Goal: Task Accomplishment & Management: Manage account settings

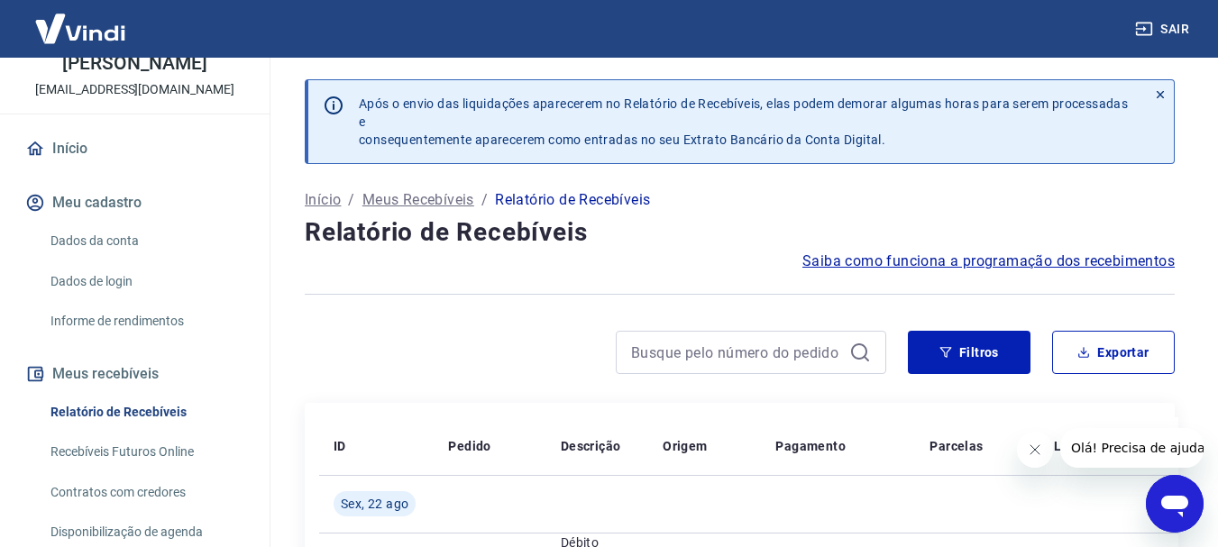
scroll to position [271, 0]
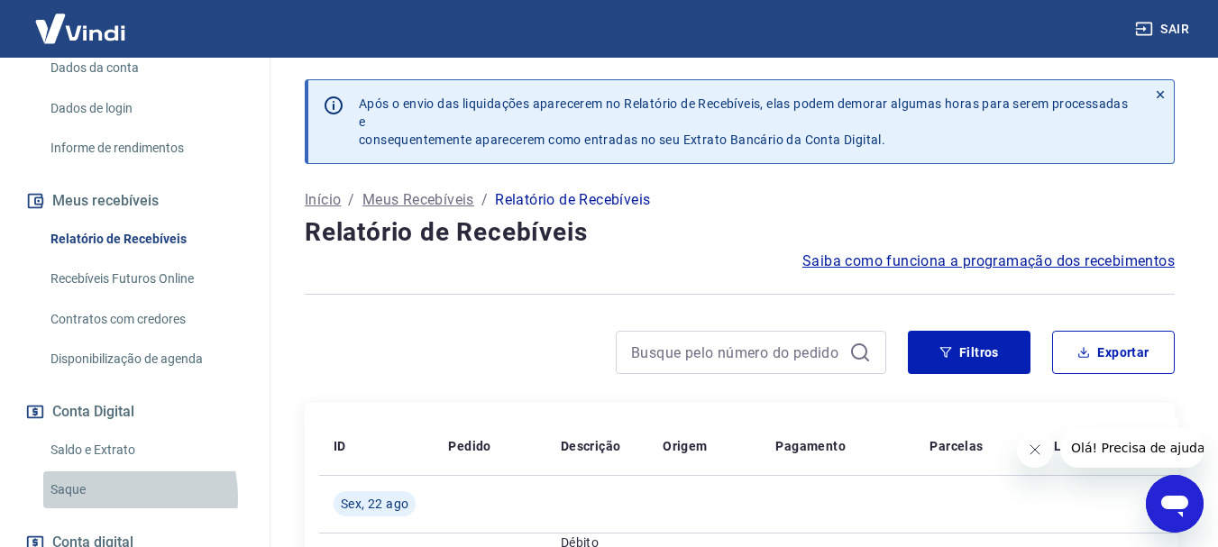
click at [101, 509] on link "Saque" at bounding box center [145, 490] width 205 height 37
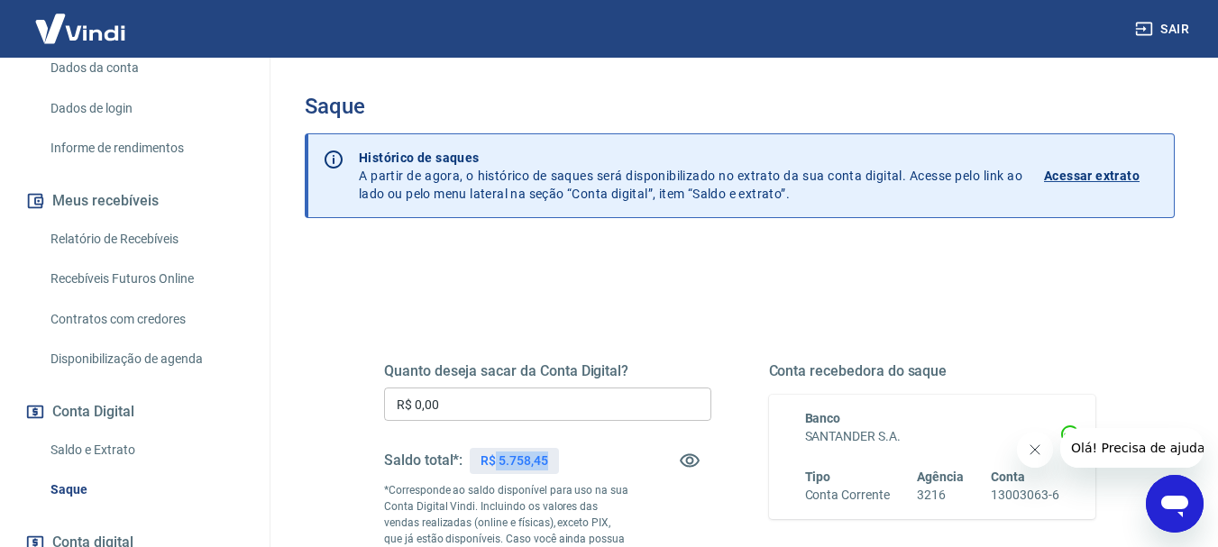
drag, startPoint x: 547, startPoint y: 456, endPoint x: 497, endPoint y: 463, distance: 50.9
click at [497, 463] on p "R$ 5.758,45" at bounding box center [514, 461] width 67 height 19
click at [610, 459] on div "Saldo total*: R$ 5.758,45" at bounding box center [547, 460] width 327 height 43
drag, startPoint x: 500, startPoint y: 463, endPoint x: 572, endPoint y: 460, distance: 72.2
click at [556, 466] on div "R$ 5.758,45" at bounding box center [514, 461] width 88 height 26
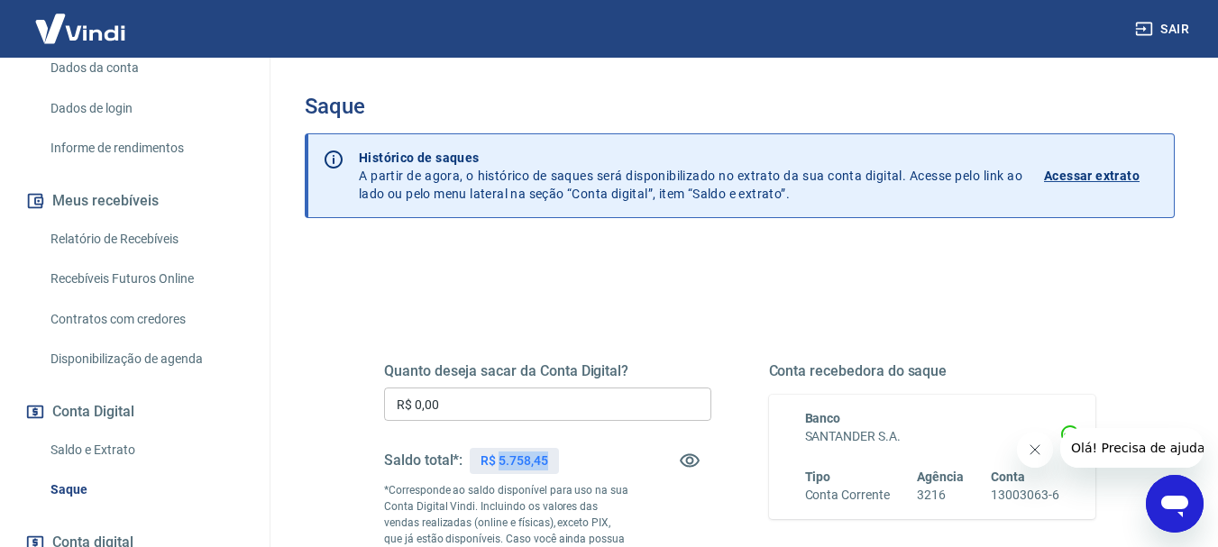
click at [583, 443] on div "Saldo total*: R$ 5.758,45" at bounding box center [547, 460] width 327 height 43
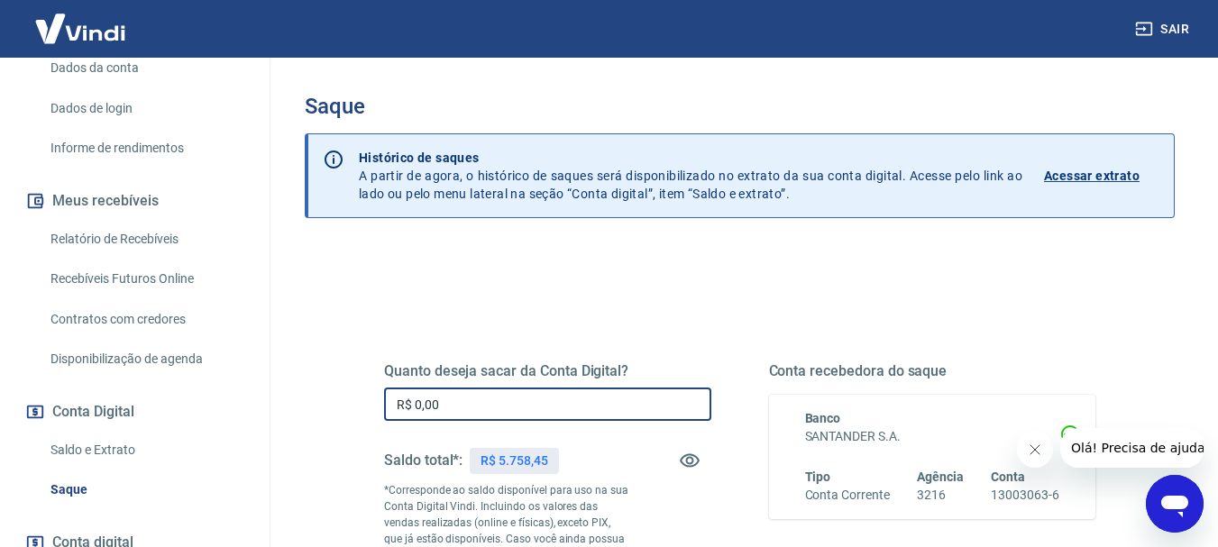
click at [458, 414] on input "R$ 0,00" at bounding box center [547, 404] width 327 height 33
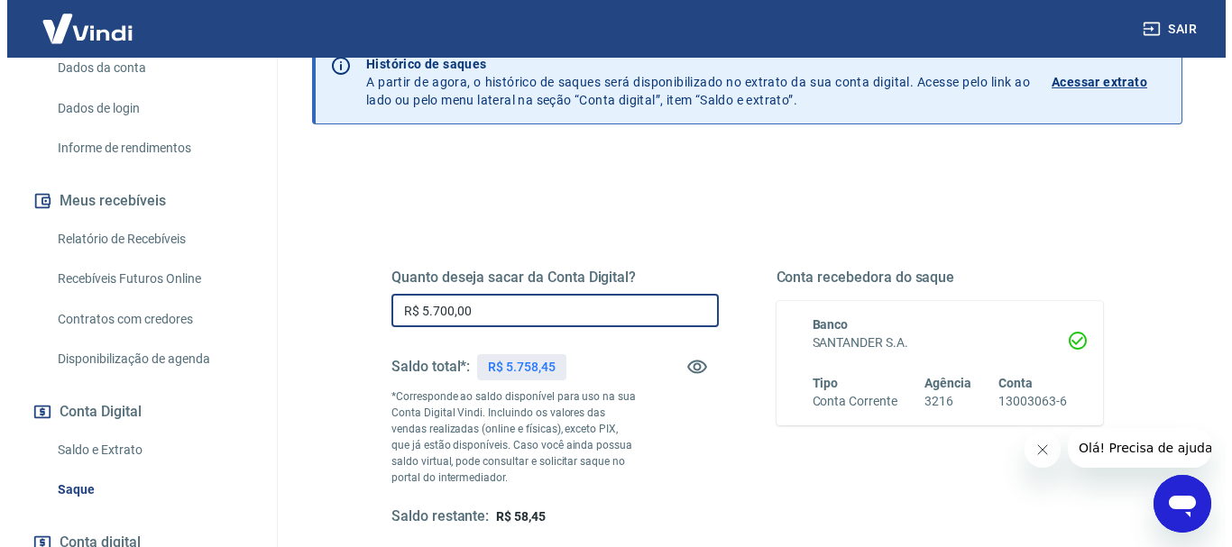
scroll to position [180, 0]
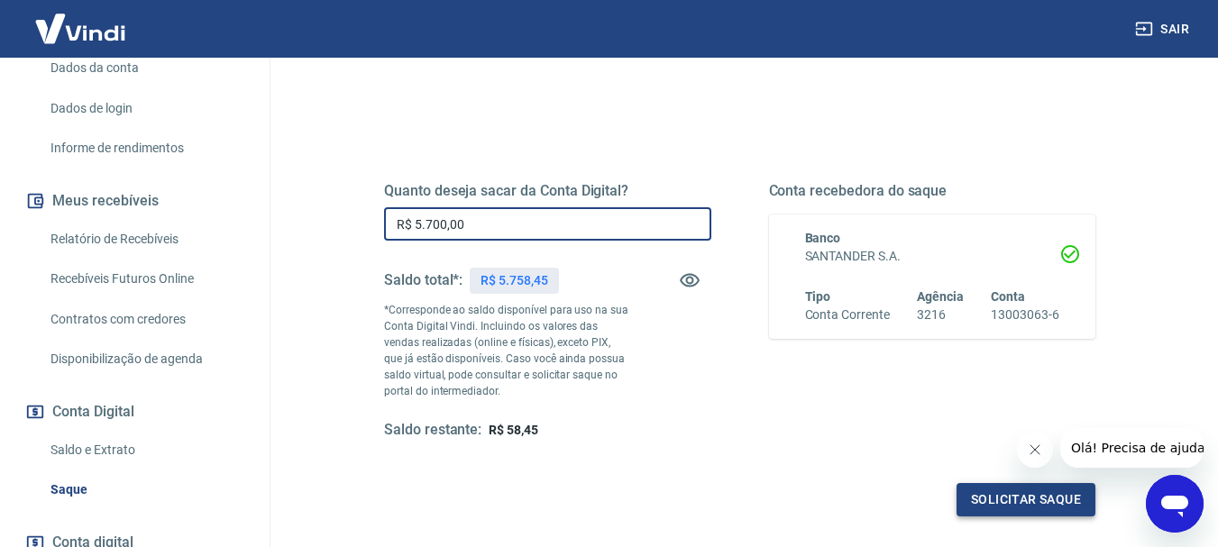
type input "R$ 5.700,00"
click at [989, 493] on button "Solicitar saque" at bounding box center [1026, 499] width 139 height 33
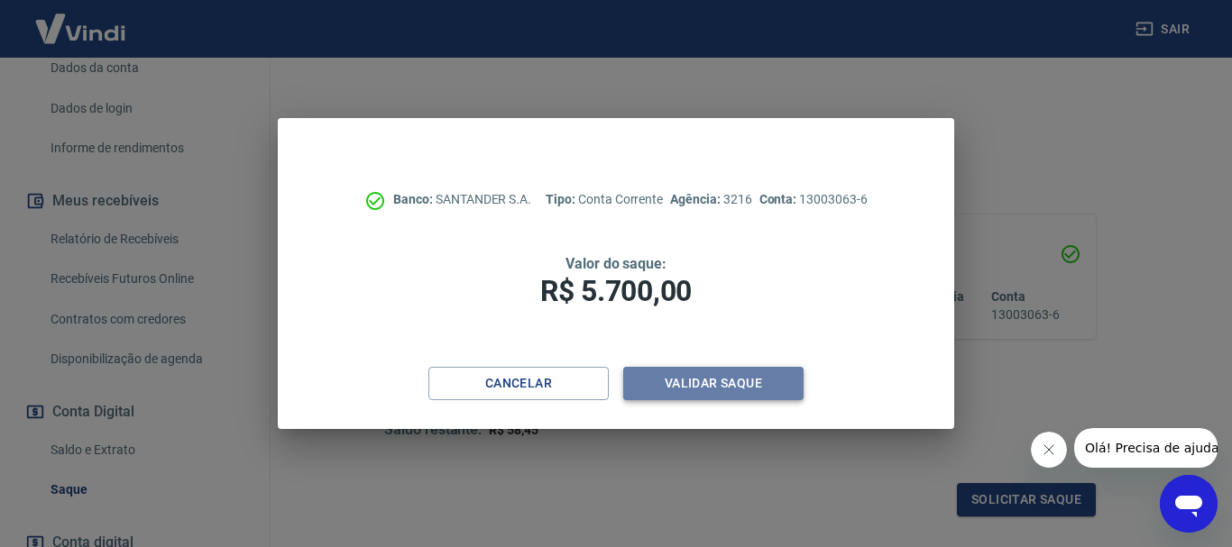
click at [739, 377] on button "Validar saque" at bounding box center [713, 383] width 180 height 33
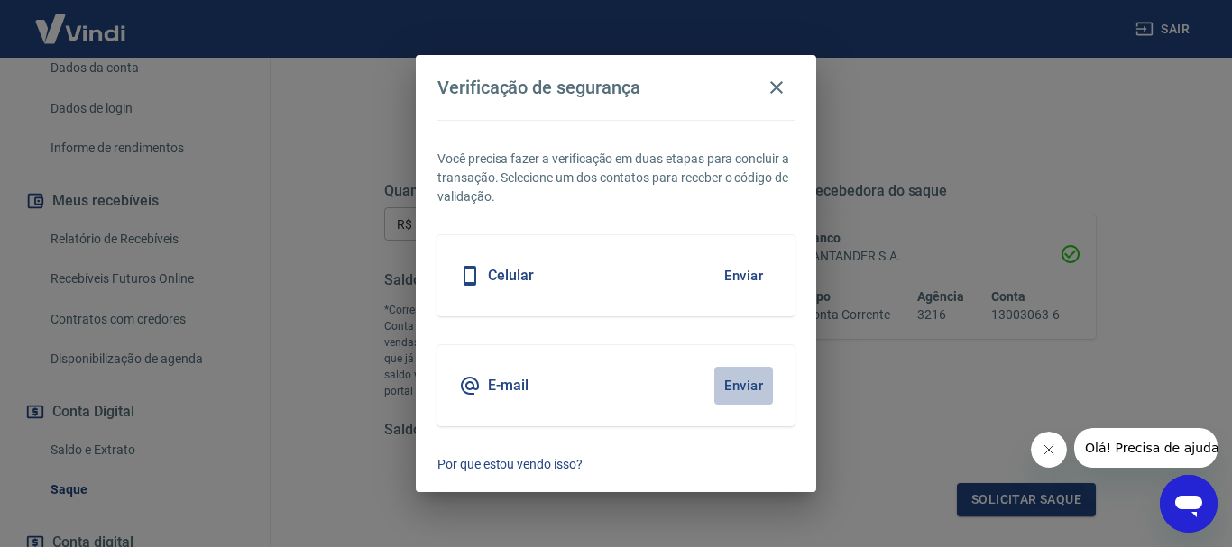
click at [749, 387] on button "Enviar" at bounding box center [743, 386] width 59 height 38
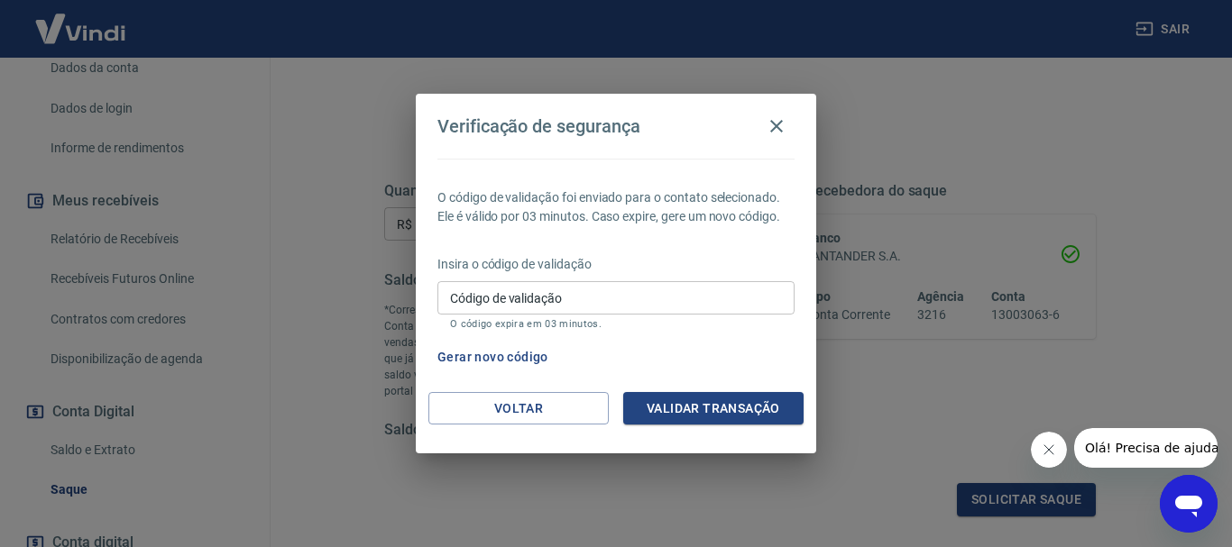
click at [675, 294] on input "Código de validação" at bounding box center [615, 297] width 357 height 33
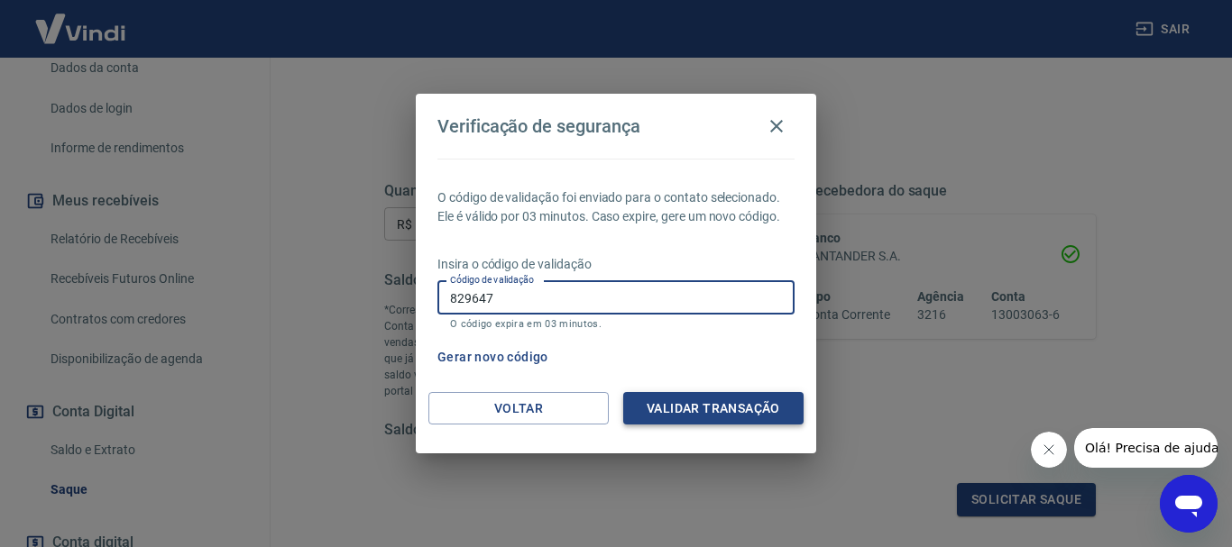
type input "829647"
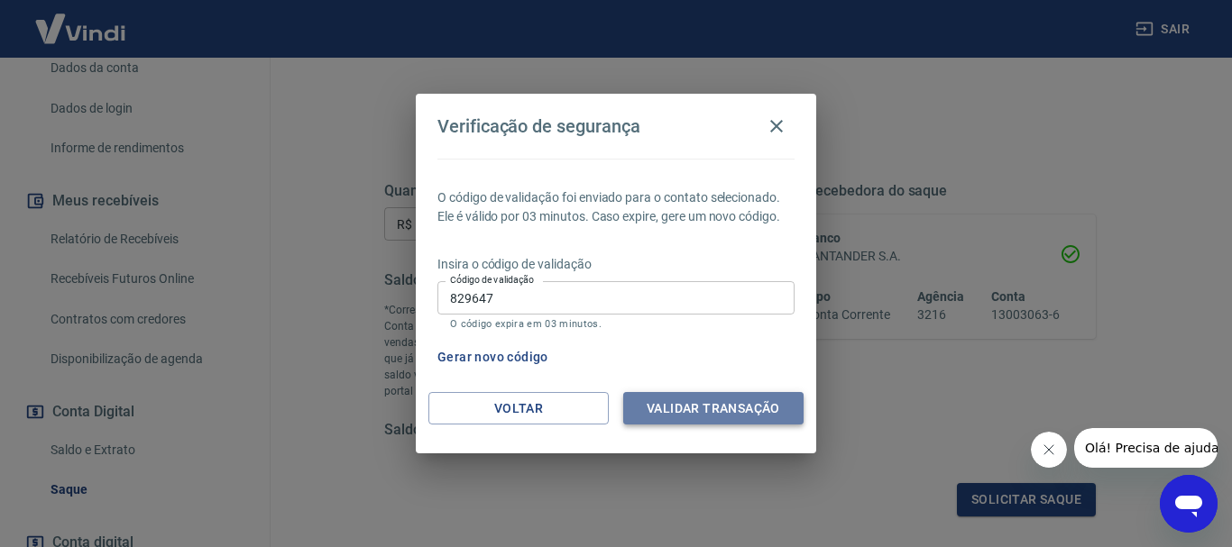
click at [677, 397] on button "Validar transação" at bounding box center [713, 408] width 180 height 33
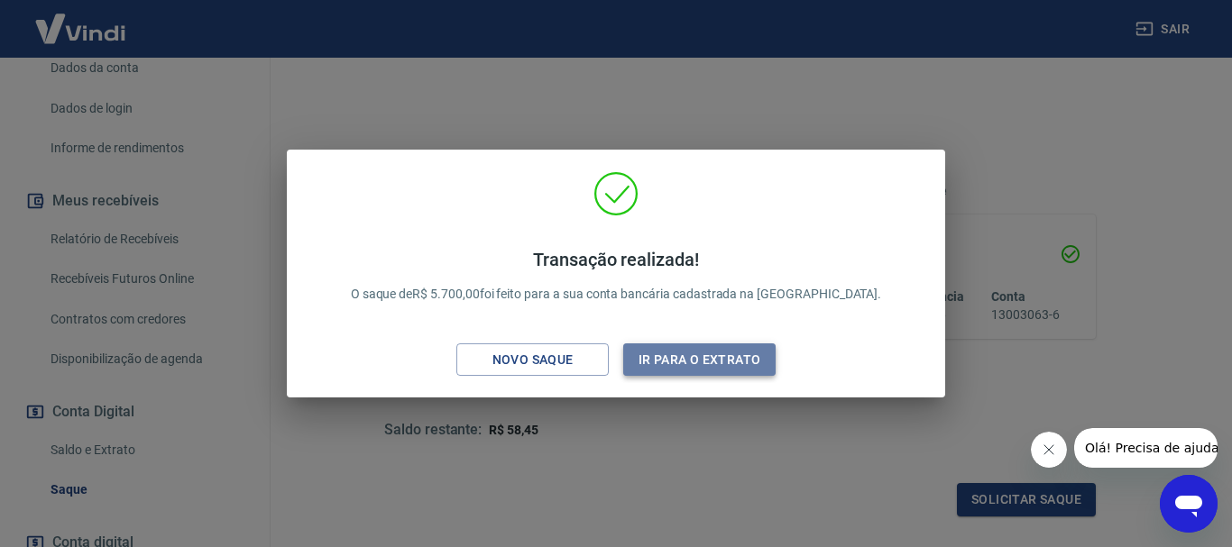
click at [667, 362] on button "Ir para o extrato" at bounding box center [699, 360] width 152 height 33
